Goal: Information Seeking & Learning: Learn about a topic

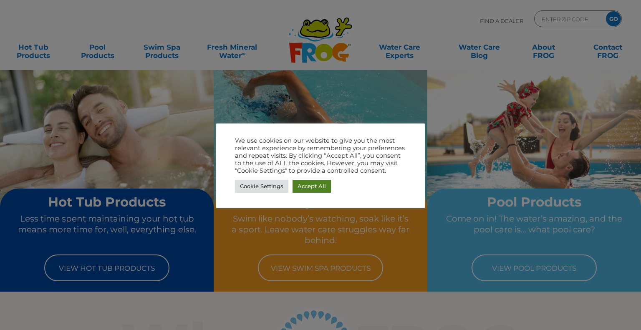
click at [316, 182] on link "Accept All" at bounding box center [312, 186] width 38 height 13
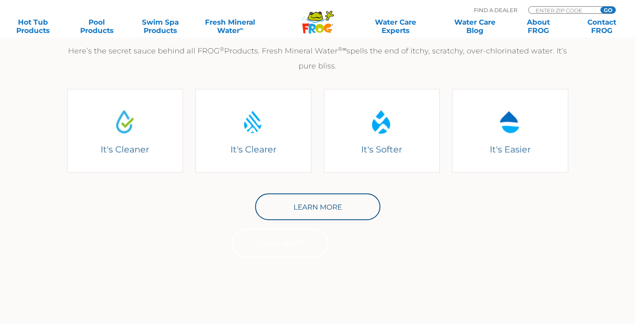
scroll to position [351, 0]
click at [324, 18] on icon ".st130{clip-path:url(#SVGID_2_);fill-rule:evenodd;clip-rule:evenodd;fill:#C3CC0…" at bounding box center [318, 21] width 32 height 23
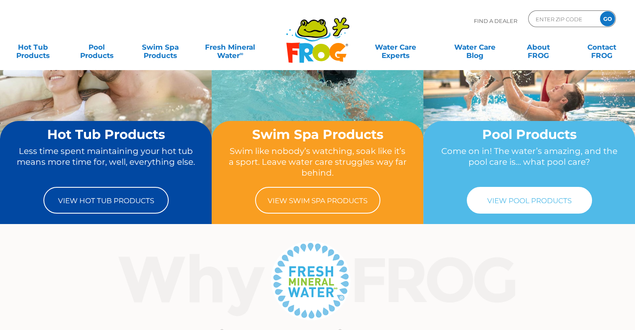
click at [497, 203] on link "View Pool Products" at bounding box center [529, 200] width 125 height 27
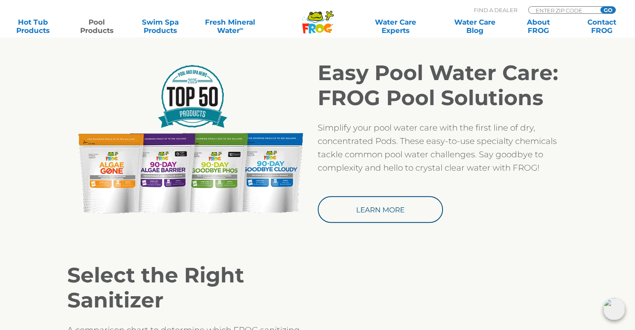
scroll to position [697, 0]
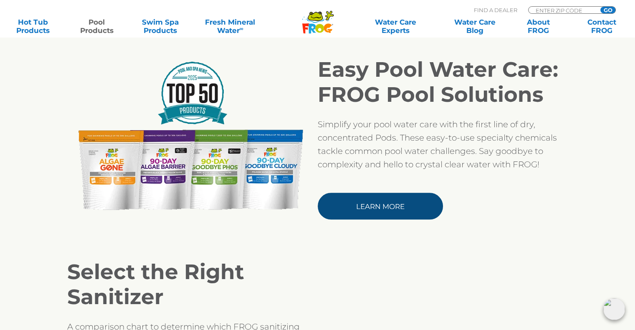
click at [372, 199] on link "Learn More" at bounding box center [380, 206] width 125 height 27
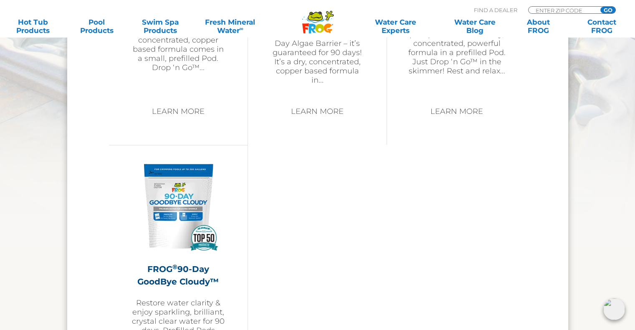
scroll to position [925, 0]
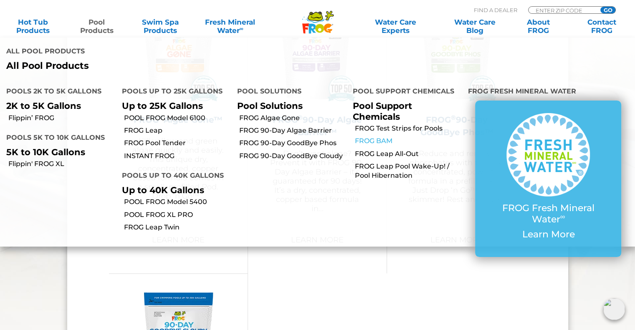
click at [366, 136] on link "FROG BAM" at bounding box center [408, 140] width 107 height 9
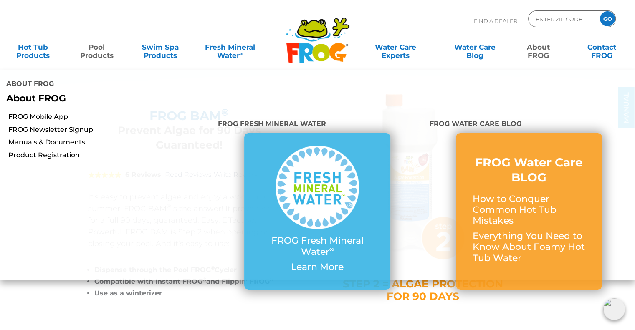
click at [97, 51] on link "Pool Products" at bounding box center [96, 47] width 49 height 17
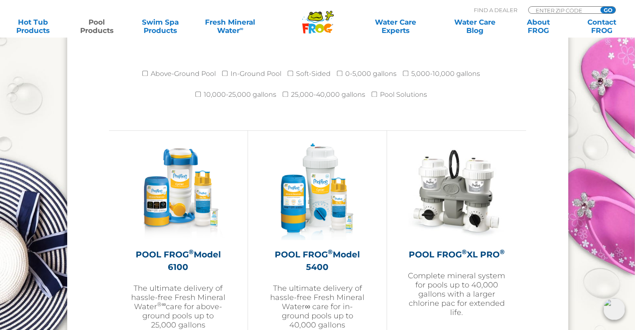
scroll to position [1131, 0]
click at [397, 95] on label "Pool Solutions" at bounding box center [403, 95] width 47 height 17
click at [377, 95] on input "Pool Solutions" at bounding box center [373, 94] width 5 height 5
checkbox input "true"
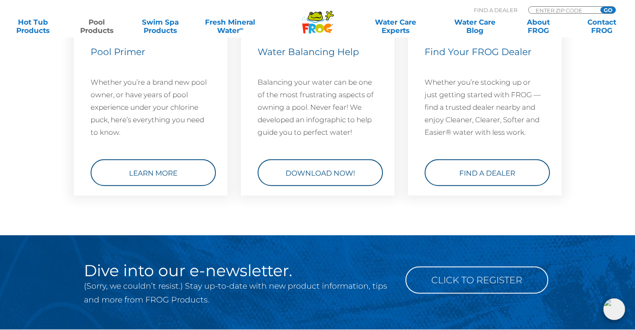
scroll to position [2016, 0]
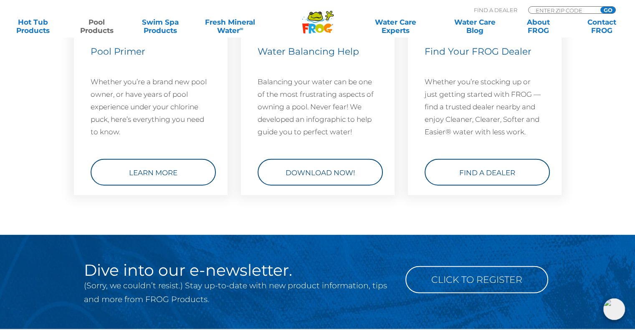
click at [315, 205] on section "Some helpful stuff from your friends at FROG. What would you like to know more …" at bounding box center [317, 52] width 635 height 368
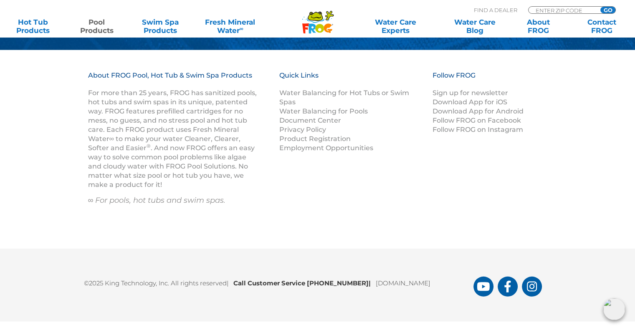
scroll to position [2296, 0]
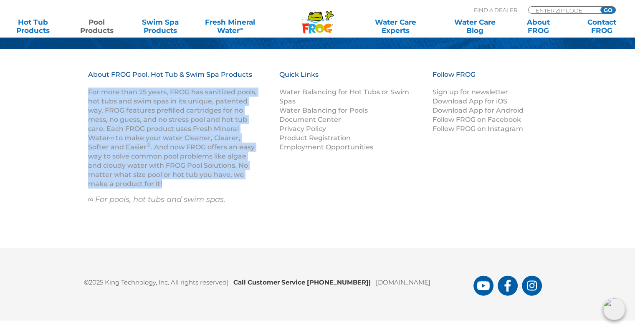
drag, startPoint x: 87, startPoint y: 92, endPoint x: 235, endPoint y: 182, distance: 172.5
click at [235, 182] on div "About FROG Pool, Hot Tub & Swim Spa Products For more than 25 years, FROG has s…" at bounding box center [317, 148] width 501 height 157
copy p "For more than 25 years, FROG has sanitized pools, hot tubs and swim spas in its…"
